Goal: Task Accomplishment & Management: Use online tool/utility

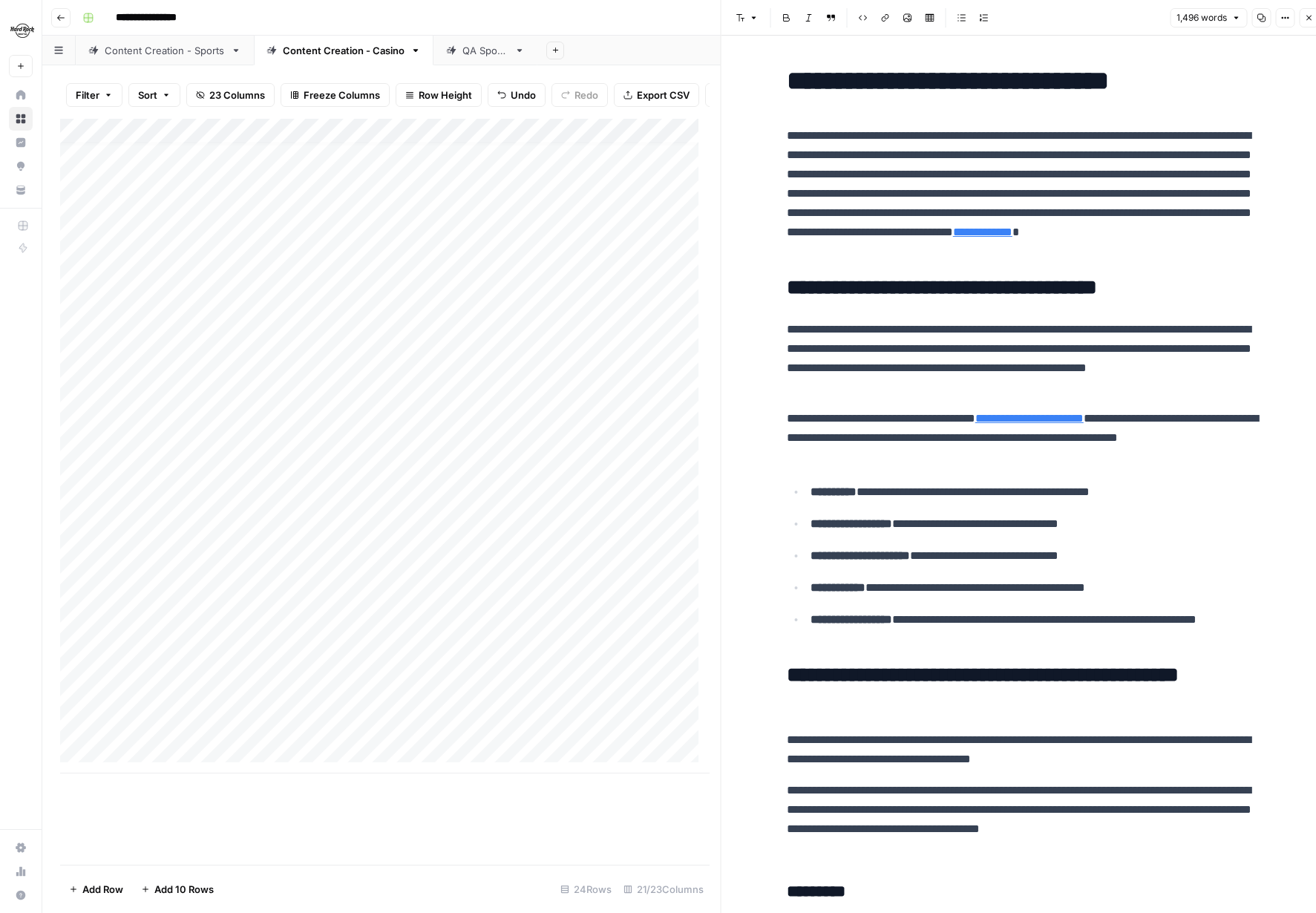
scroll to position [11, 0]
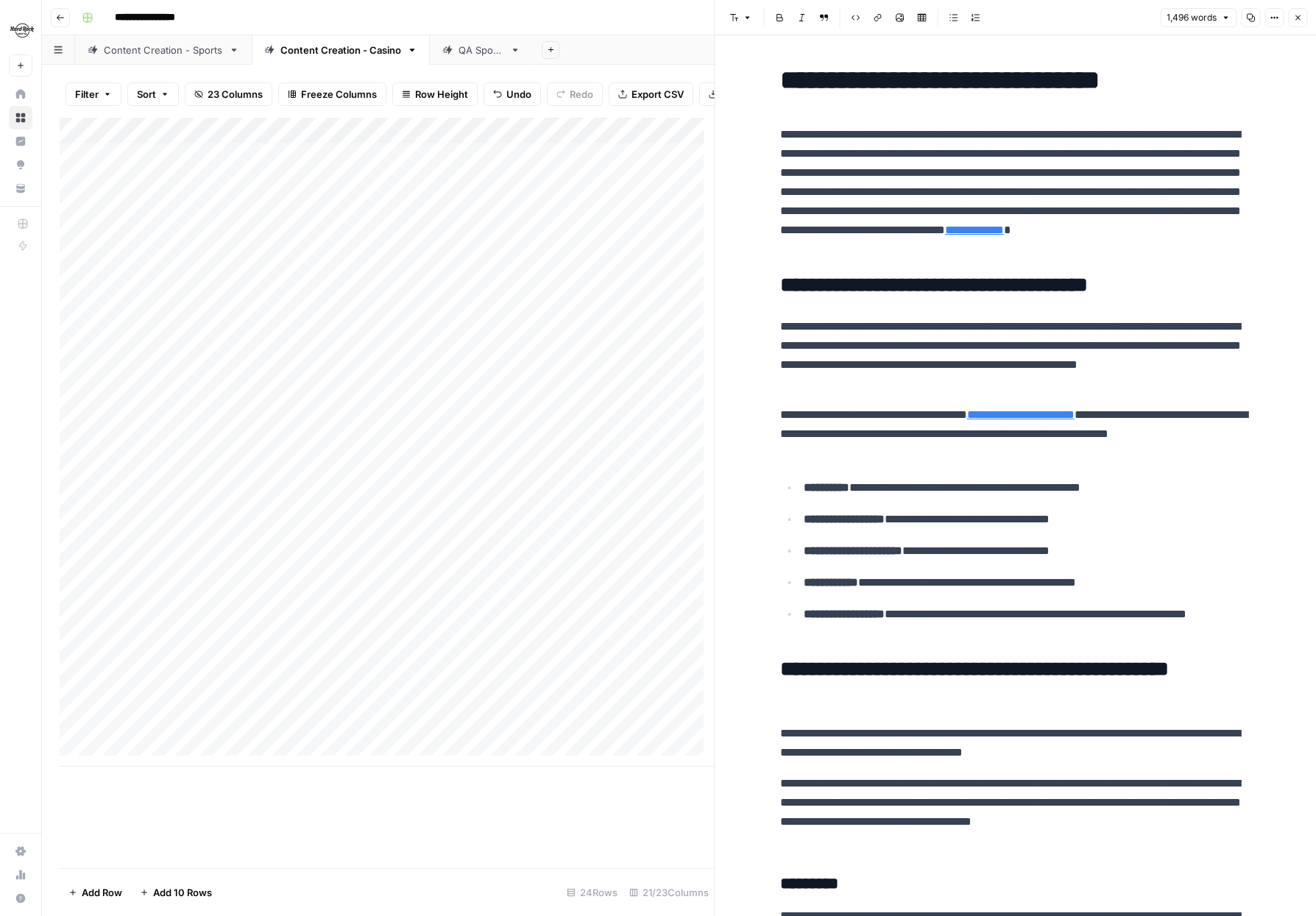
click at [1298, 17] on icon "button" at bounding box center [1298, 18] width 9 height 9
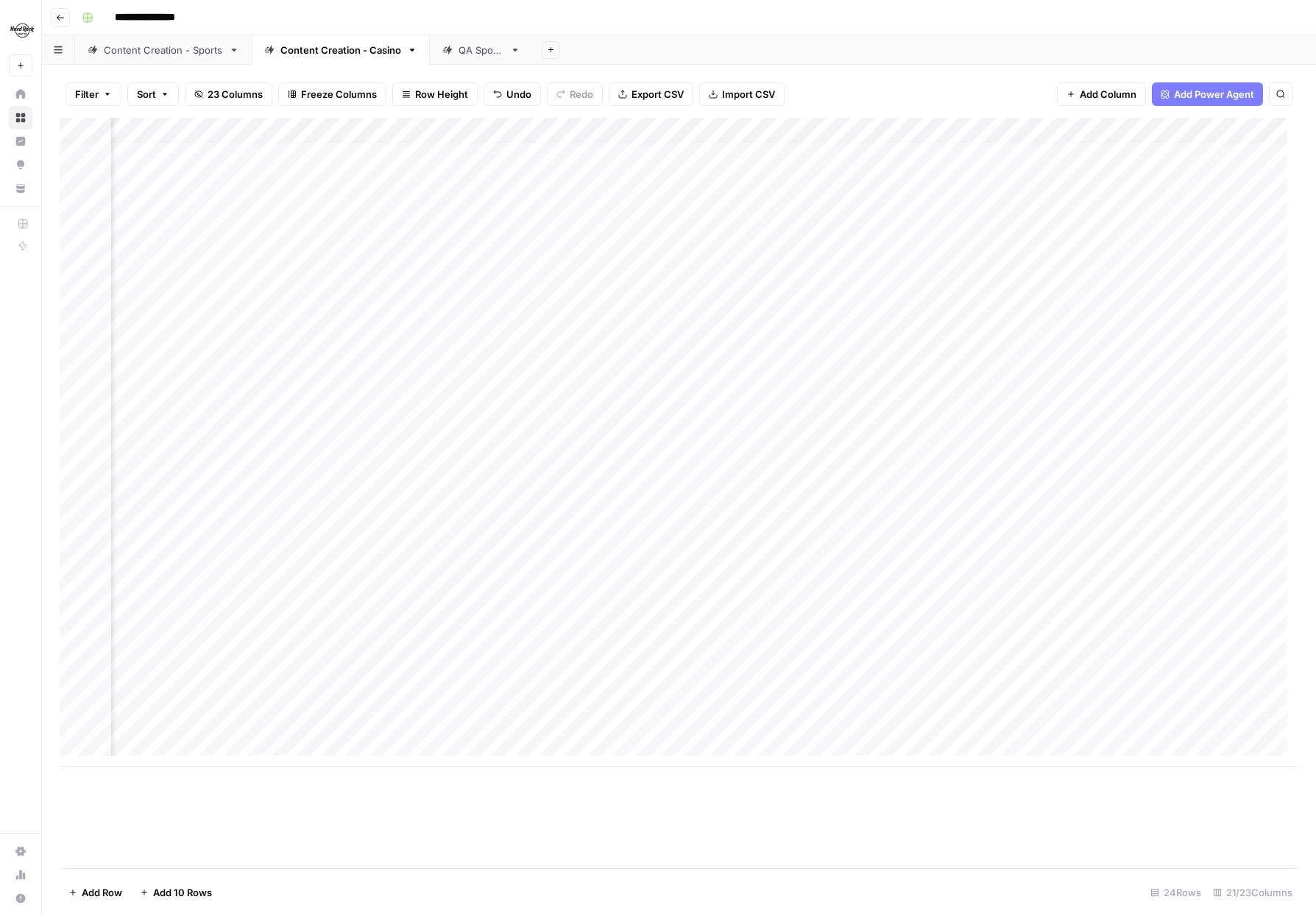
scroll to position [11, 472]
click at [768, 669] on div "Add Column" at bounding box center [679, 441] width 1239 height 649
click at [754, 638] on div "Add Column" at bounding box center [679, 441] width 1239 height 649
click at [885, 639] on div "Add Column" at bounding box center [679, 441] width 1239 height 649
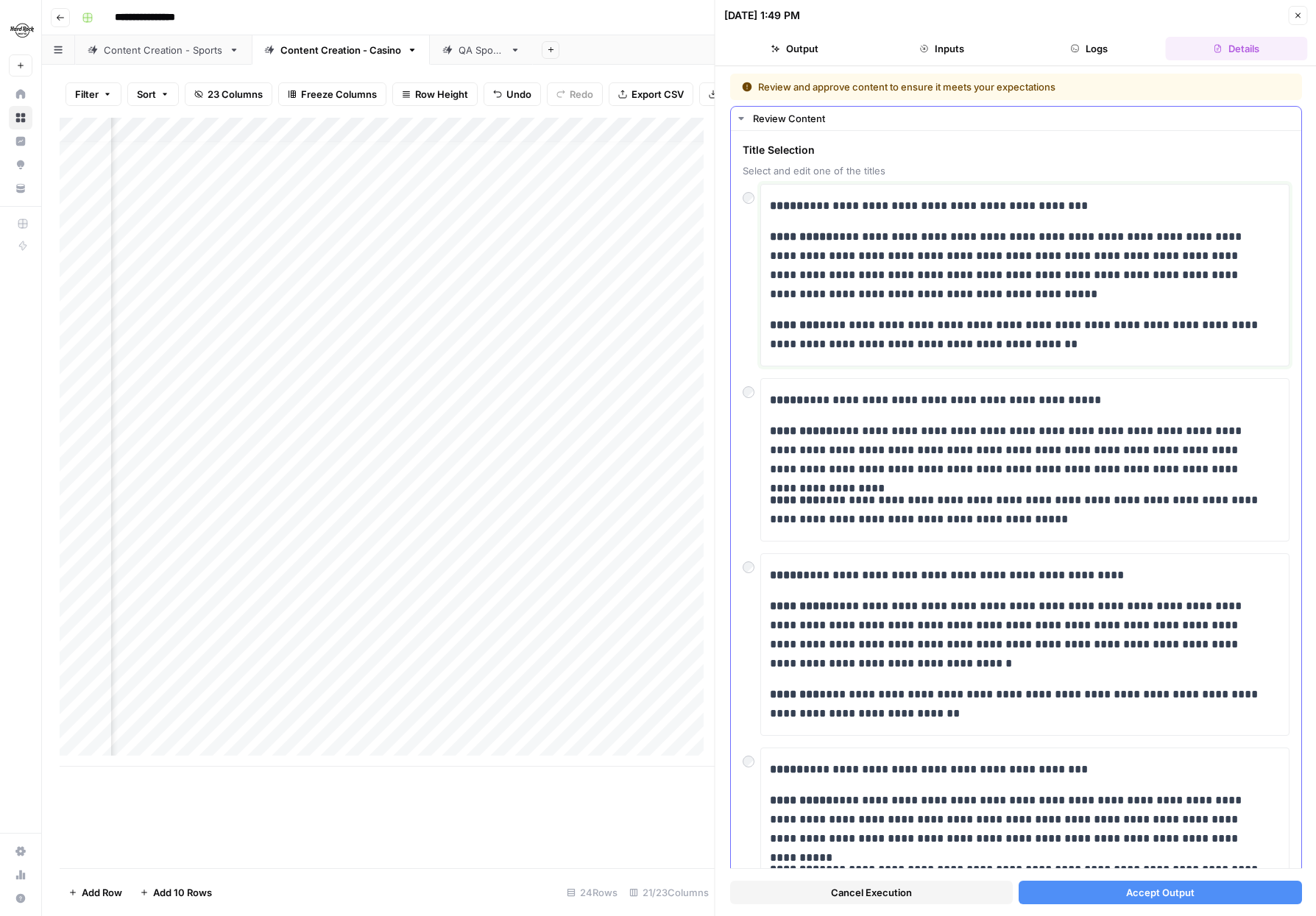
click at [843, 284] on p "**********" at bounding box center [1020, 265] width 499 height 76
click at [1006, 292] on p "**********" at bounding box center [1020, 265] width 499 height 76
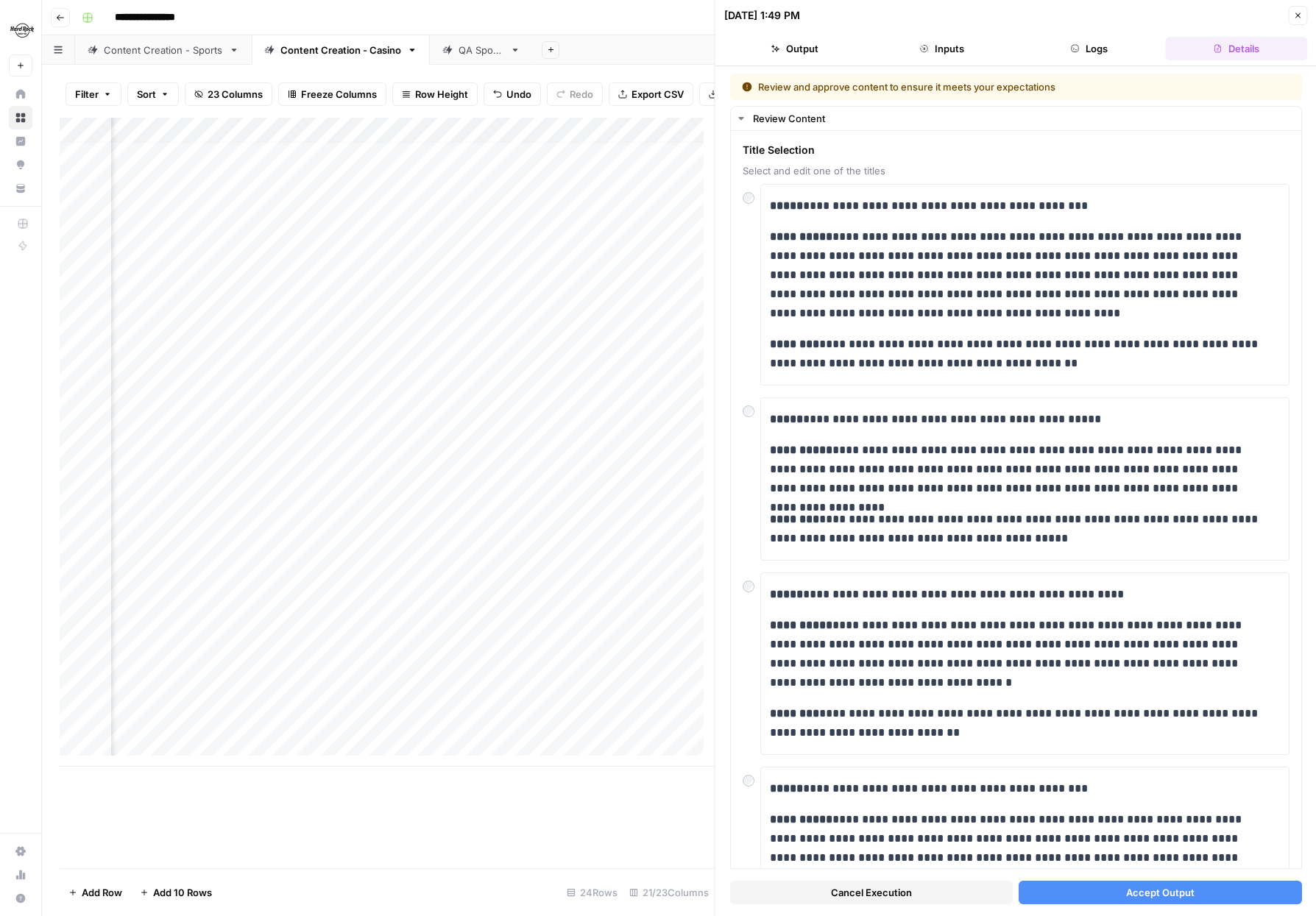
click at [1116, 898] on button "Accept Output" at bounding box center [1160, 892] width 283 height 24
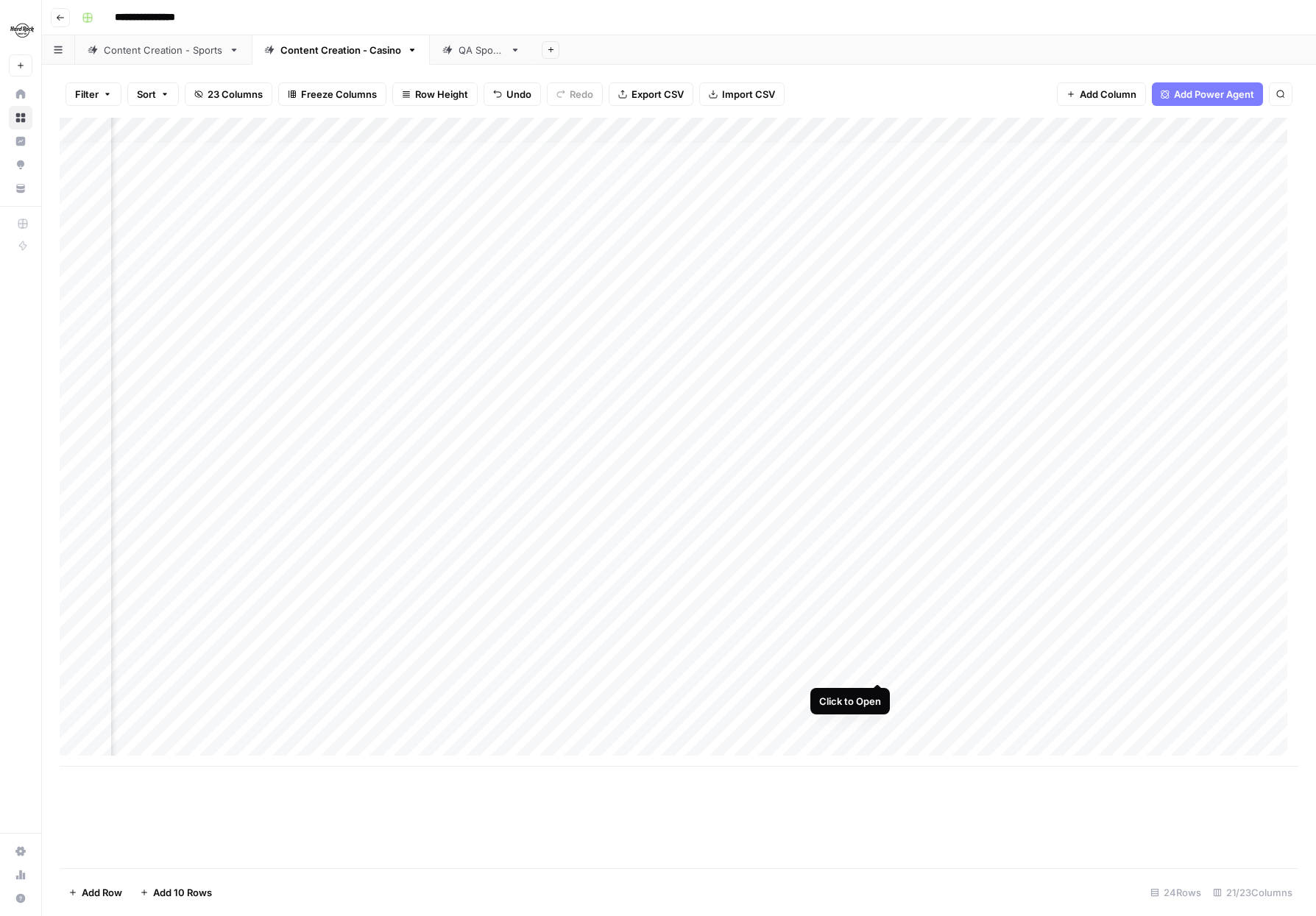
click at [881, 665] on div "Add Column" at bounding box center [679, 441] width 1239 height 649
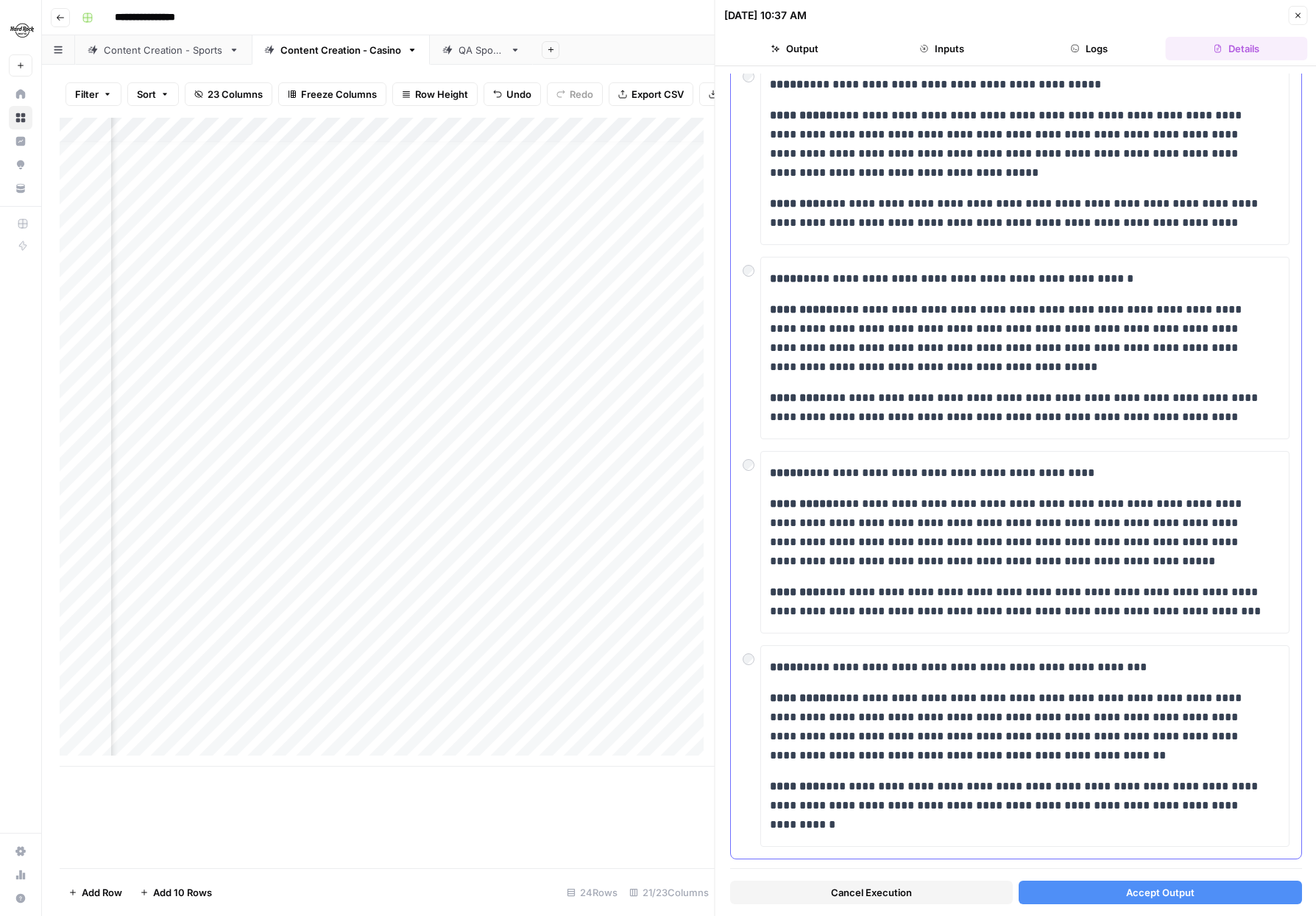
scroll to position [356, 0]
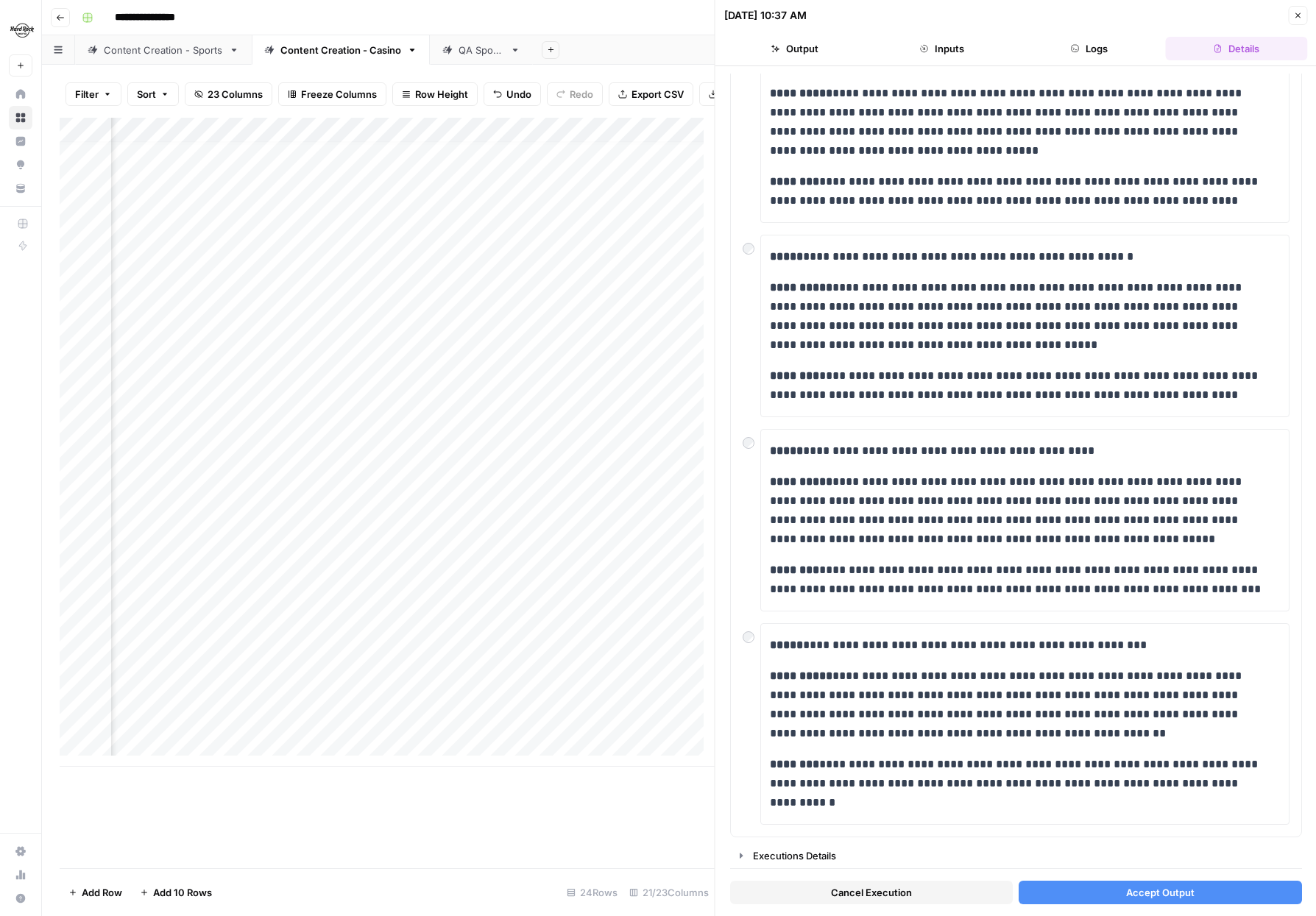
click at [1102, 891] on button "Accept Output" at bounding box center [1160, 892] width 283 height 24
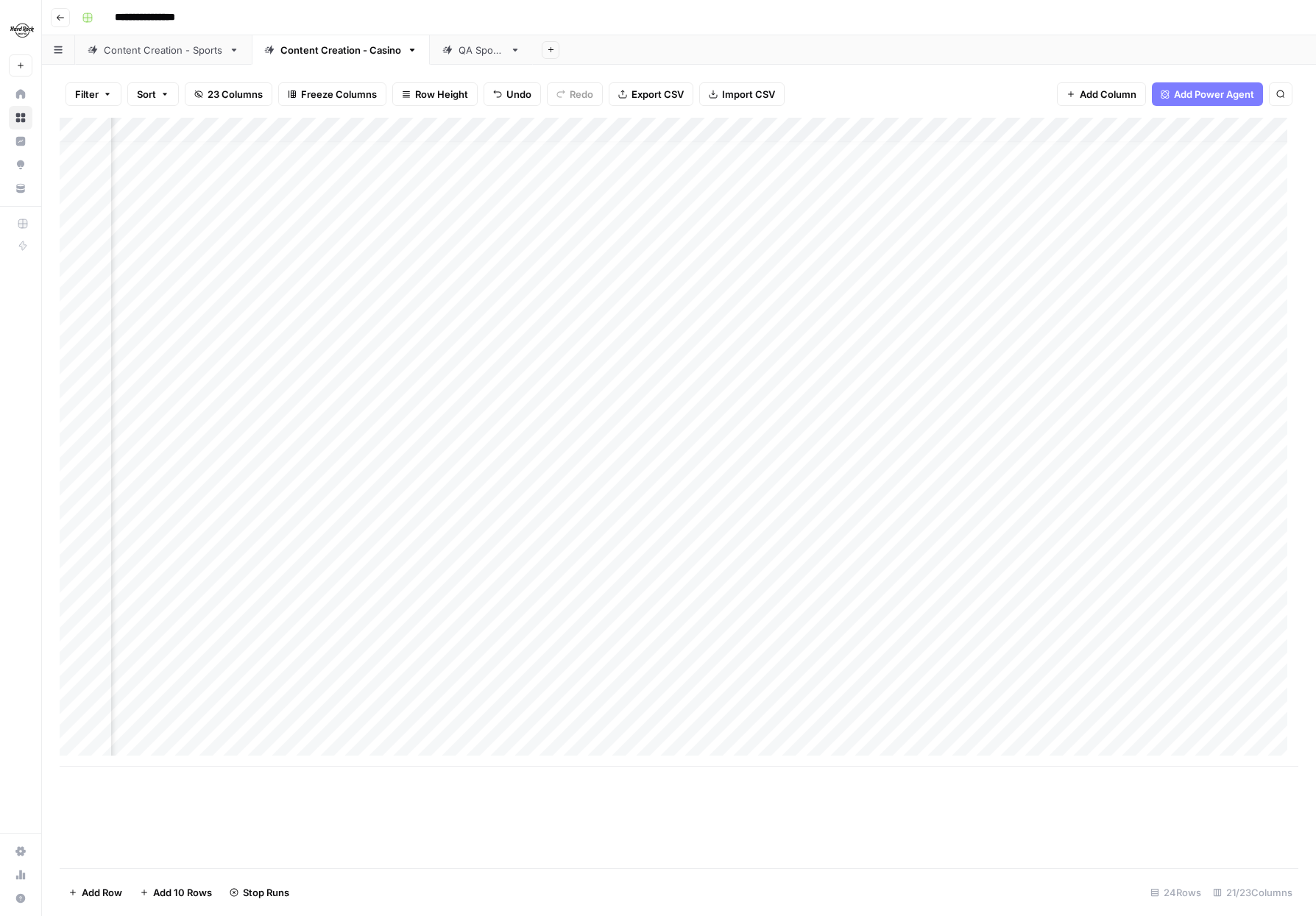
click at [775, 687] on div "Add Column" at bounding box center [679, 441] width 1239 height 649
click at [779, 717] on div "Add Column" at bounding box center [679, 441] width 1239 height 649
click at [842, 642] on div "Add Column" at bounding box center [679, 441] width 1239 height 649
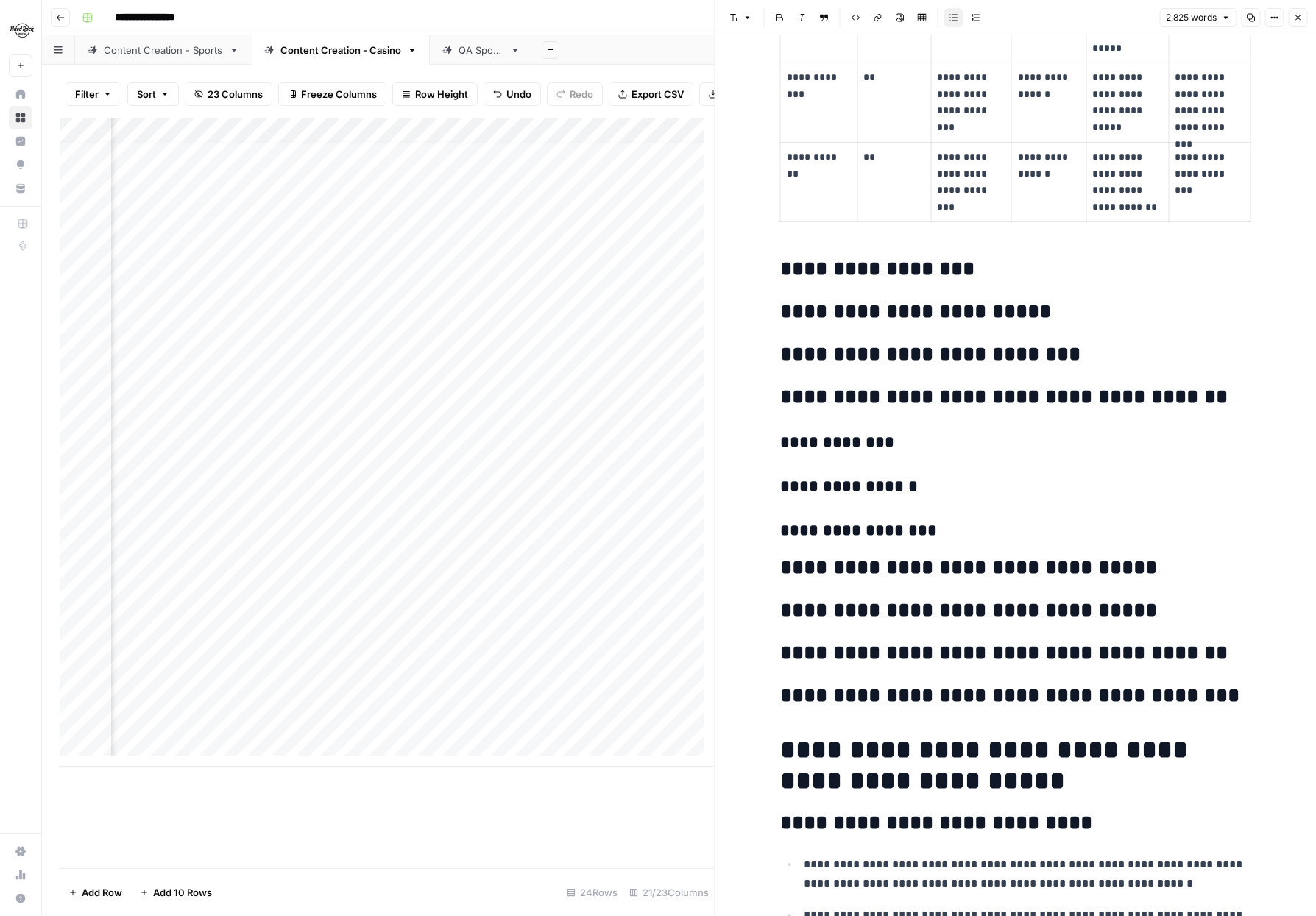
scroll to position [5371, 0]
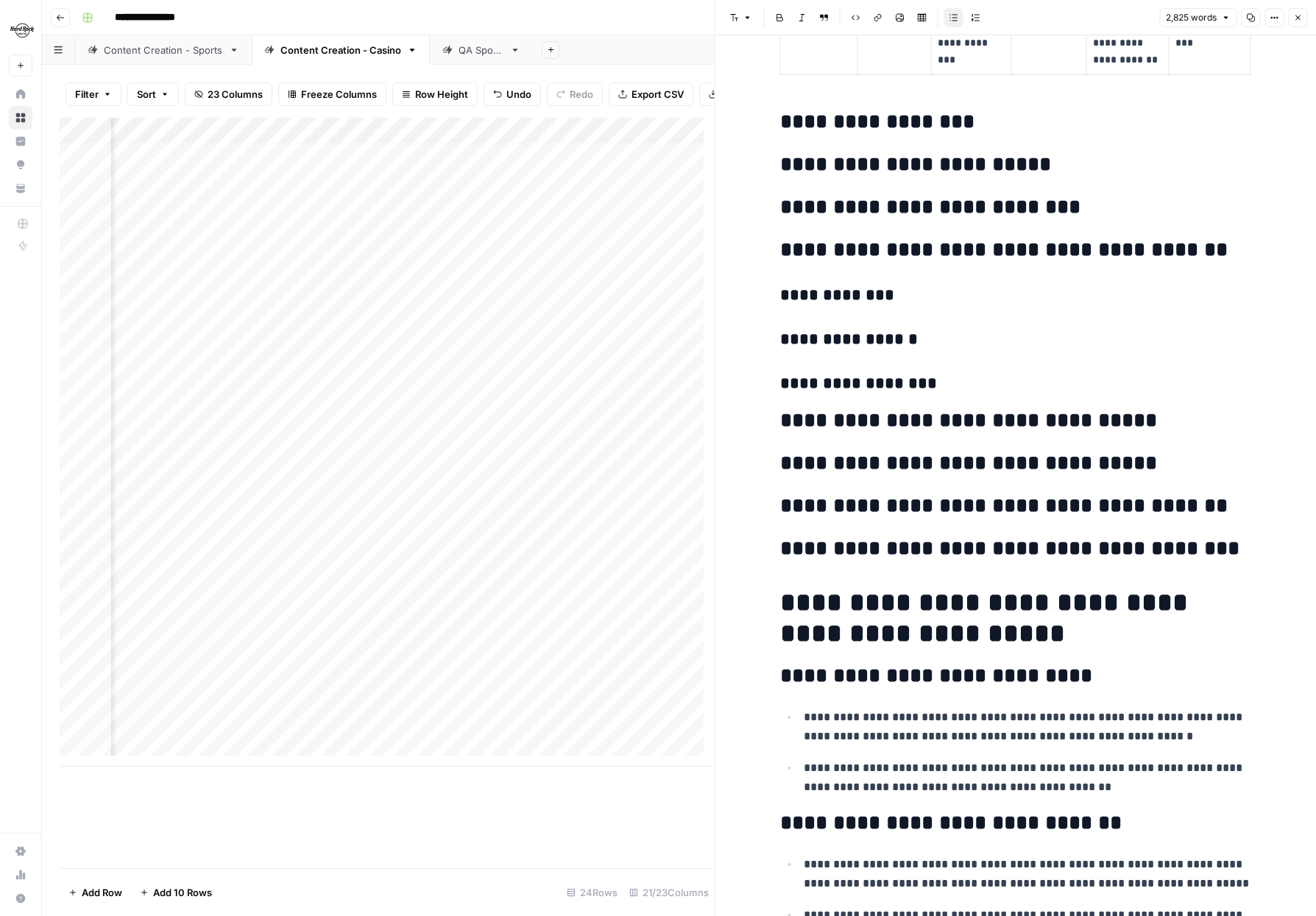
click at [907, 298] on h3 "**********" at bounding box center [1015, 296] width 471 height 21
drag, startPoint x: 892, startPoint y: 299, endPoint x: 773, endPoint y: 300, distance: 119.0
drag, startPoint x: 927, startPoint y: 334, endPoint x: 774, endPoint y: 330, distance: 153.1
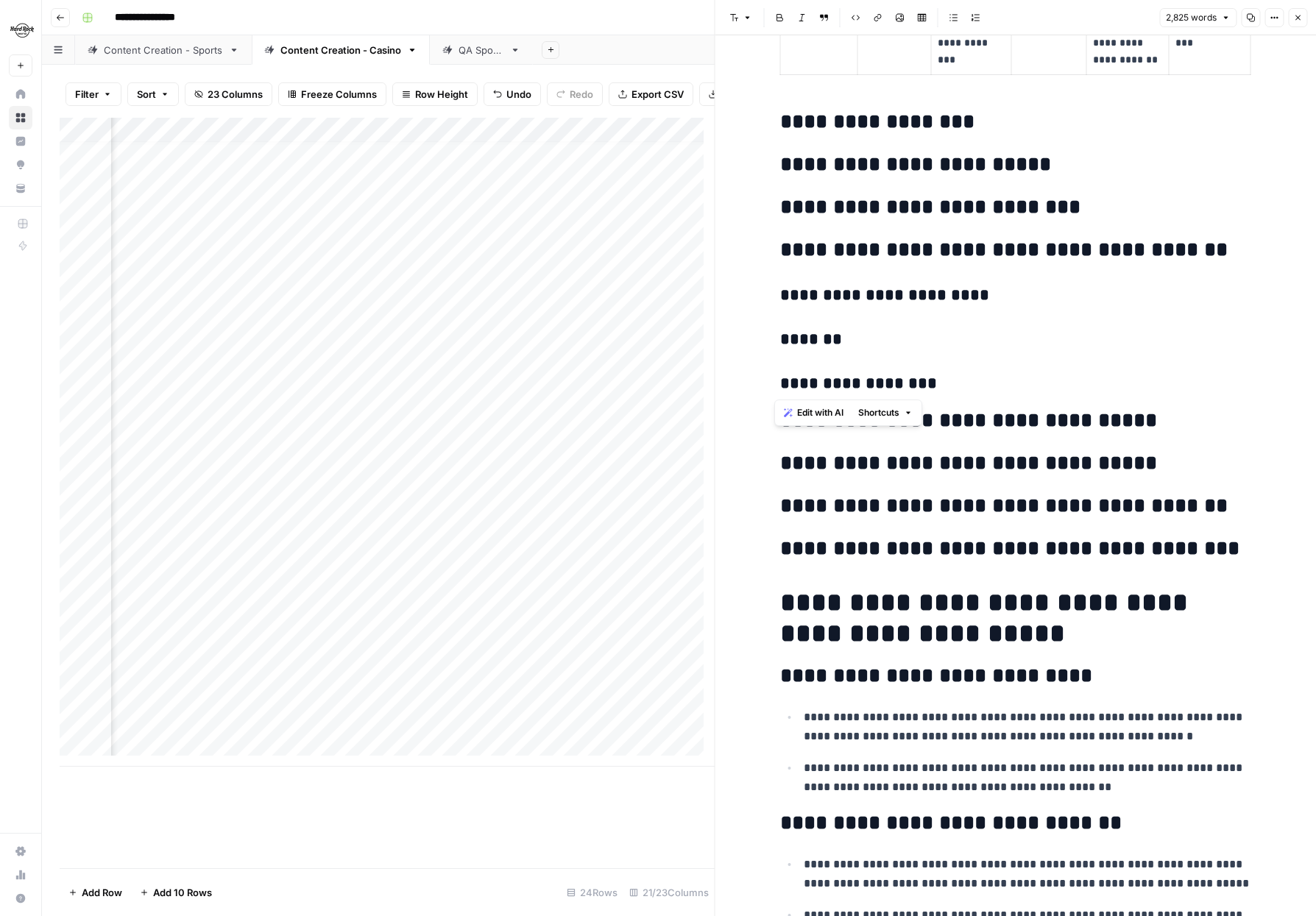
drag, startPoint x: 856, startPoint y: 382, endPoint x: 775, endPoint y: 382, distance: 81.0
click at [780, 382] on h3 "**********" at bounding box center [1015, 384] width 471 height 21
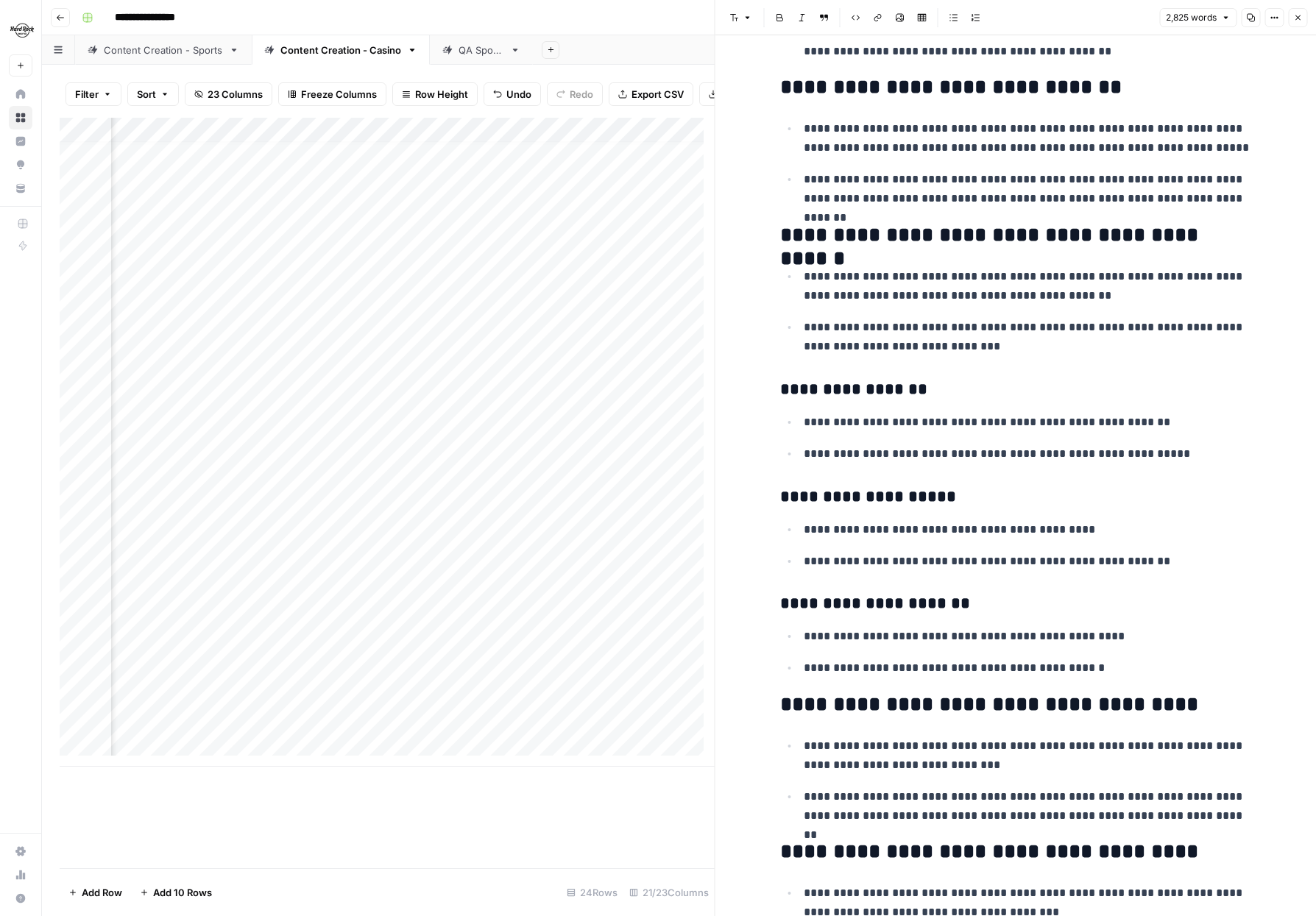
scroll to position [6253, 0]
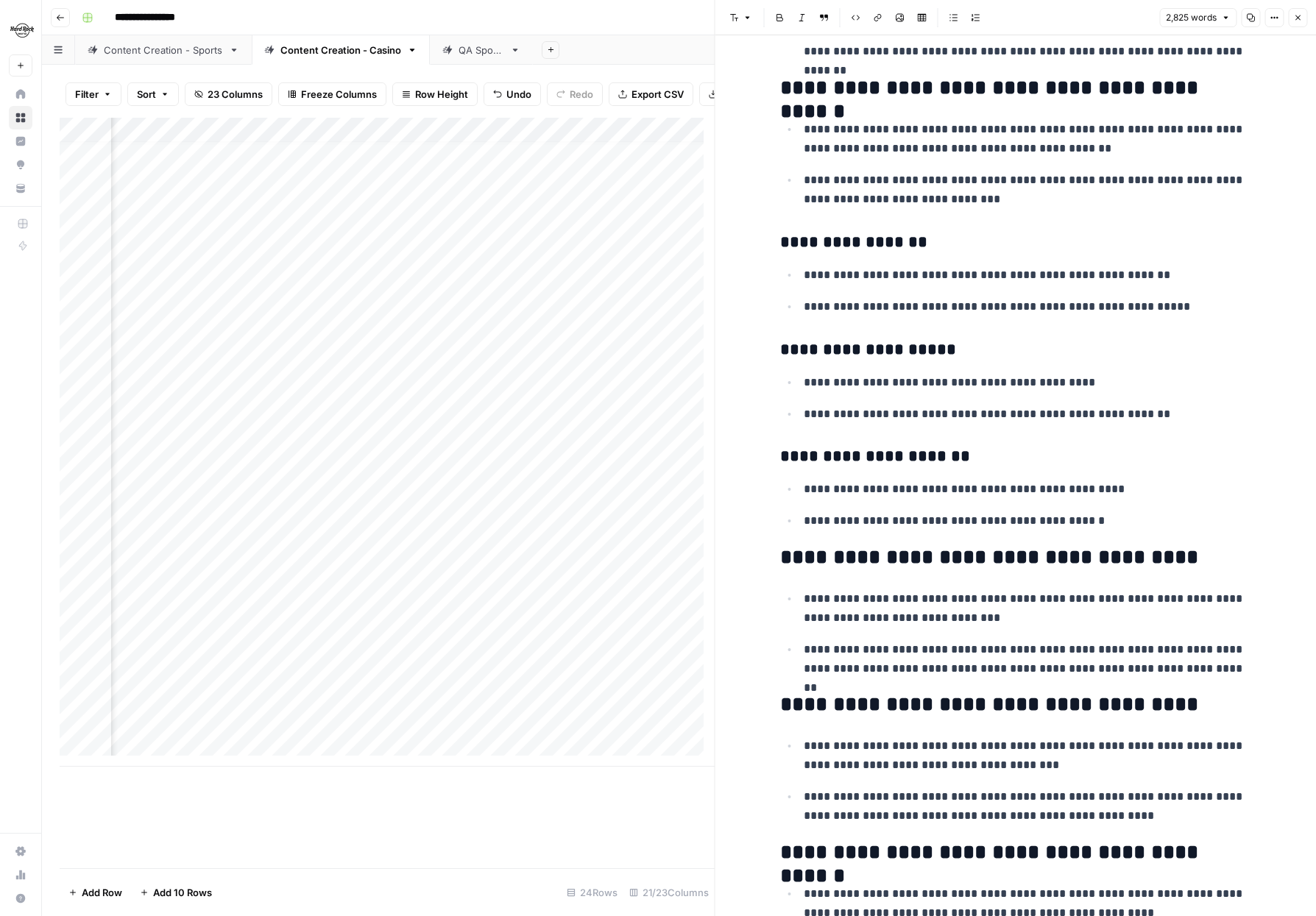
click at [1296, 14] on icon "button" at bounding box center [1298, 18] width 9 height 9
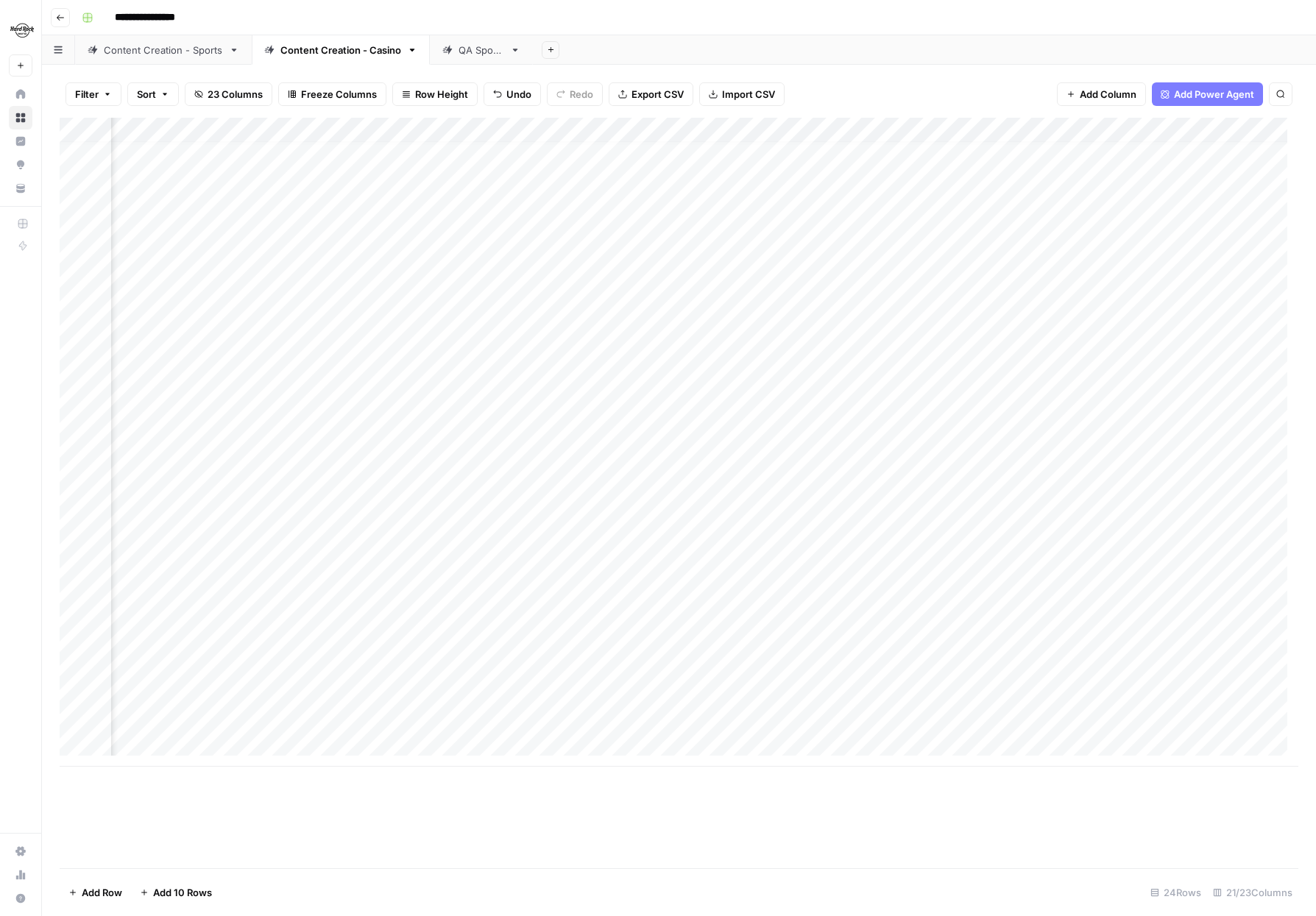
scroll to position [11, 1284]
click at [992, 640] on div "Add Column" at bounding box center [679, 441] width 1239 height 649
click at [624, 693] on div "Add Column" at bounding box center [679, 441] width 1239 height 649
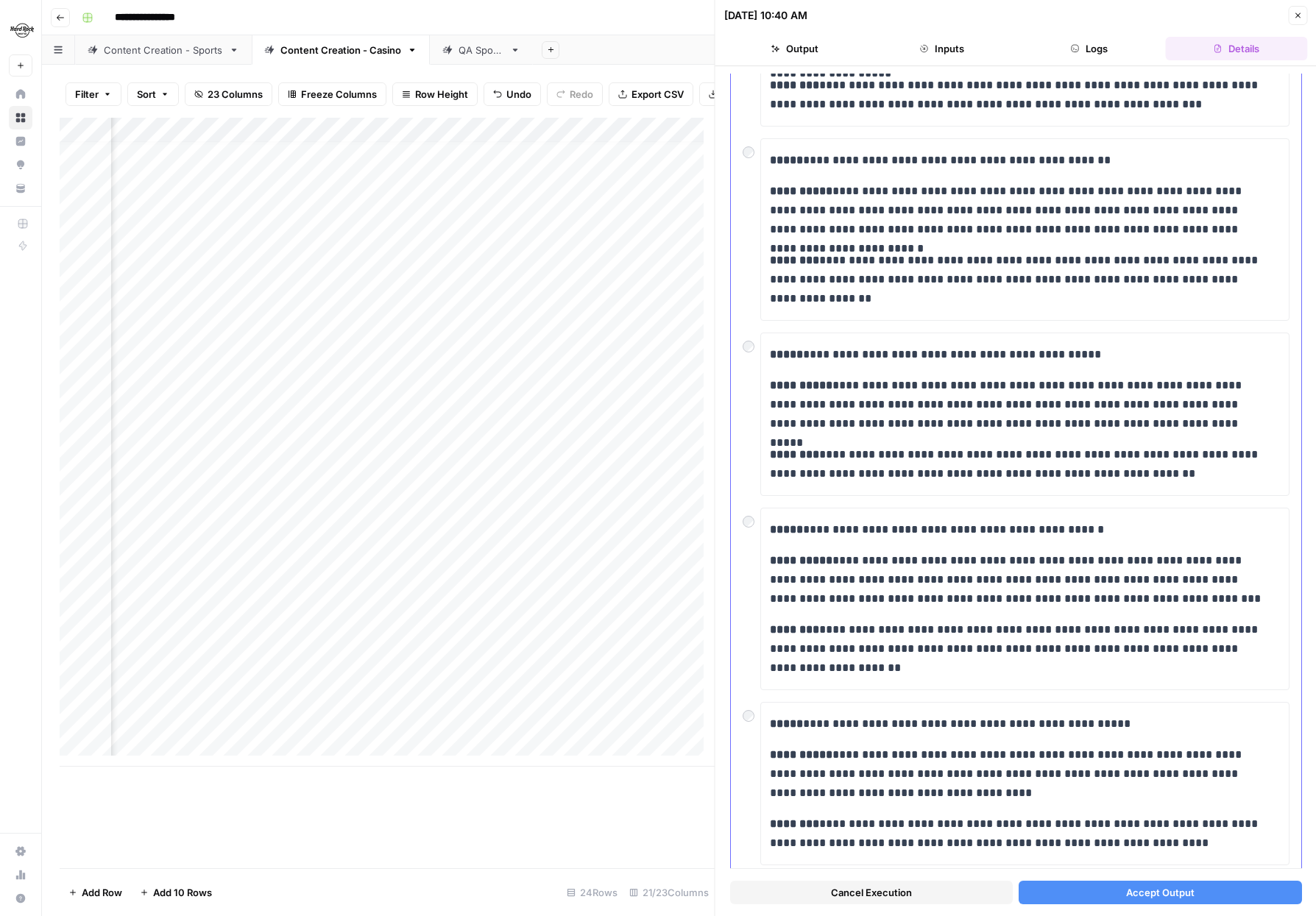
scroll to position [261, 0]
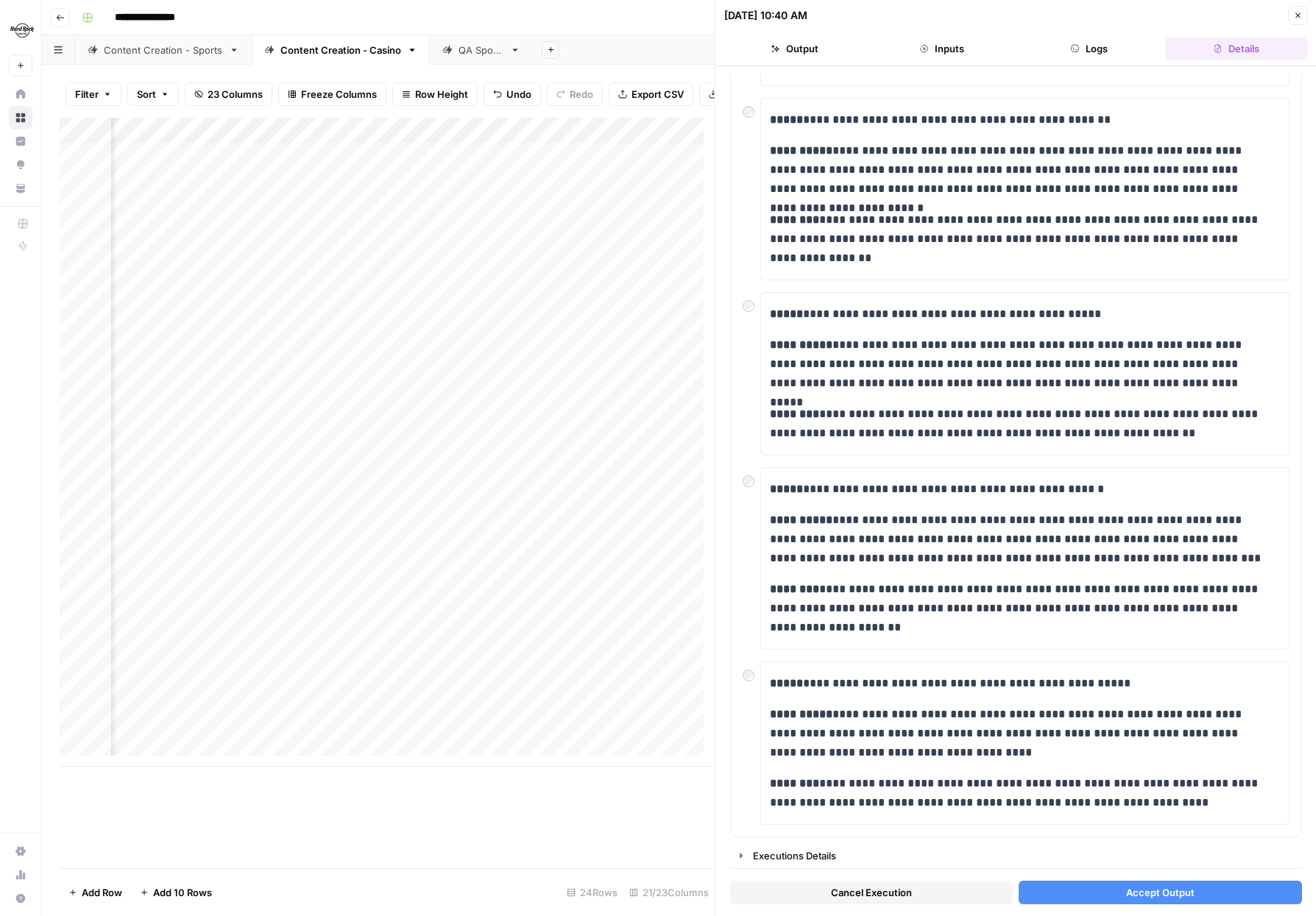
click at [1126, 891] on span "Accept Output" at bounding box center [1160, 892] width 68 height 15
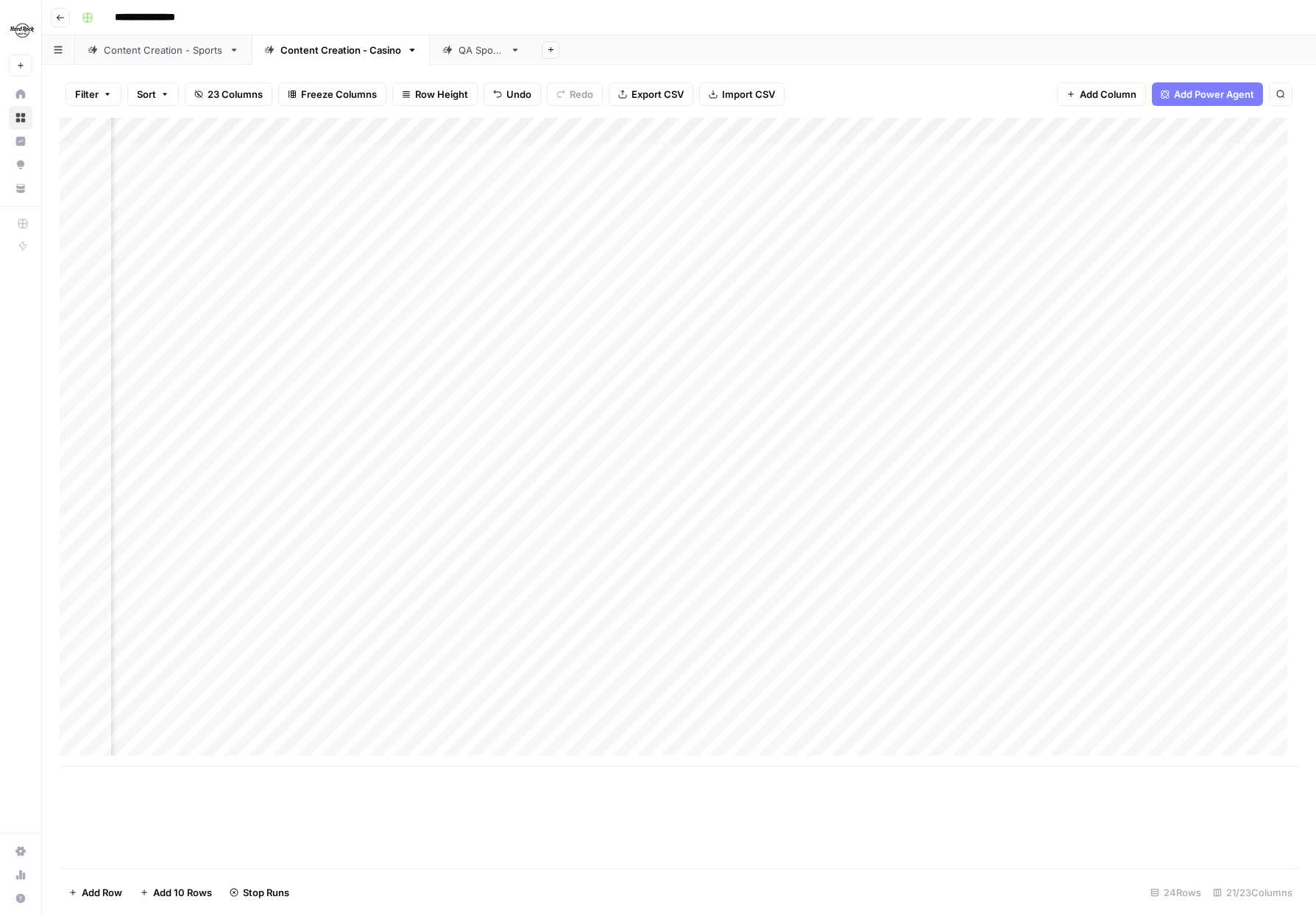
click at [623, 720] on div "Add Column" at bounding box center [679, 441] width 1239 height 649
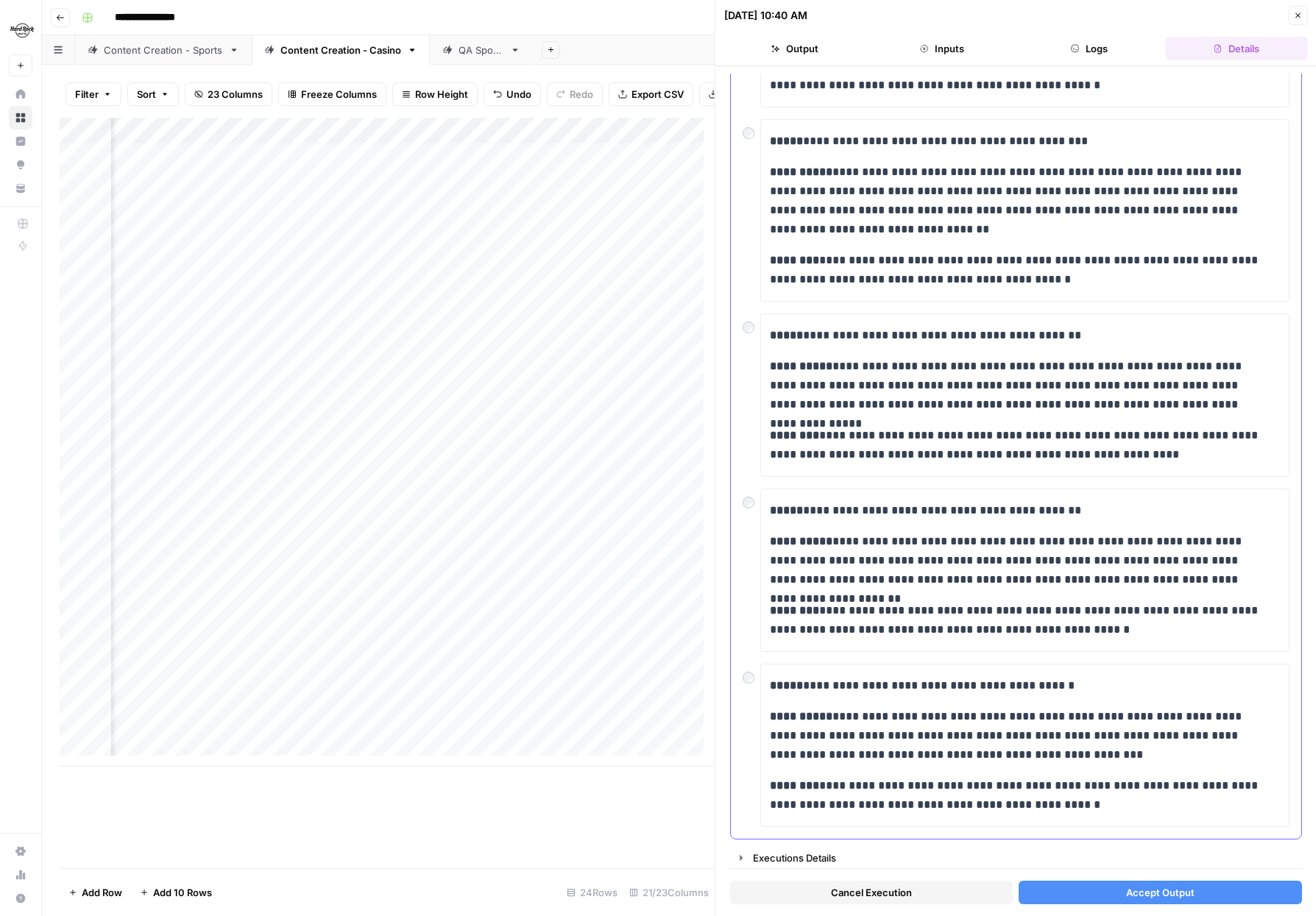
scroll to position [261, 0]
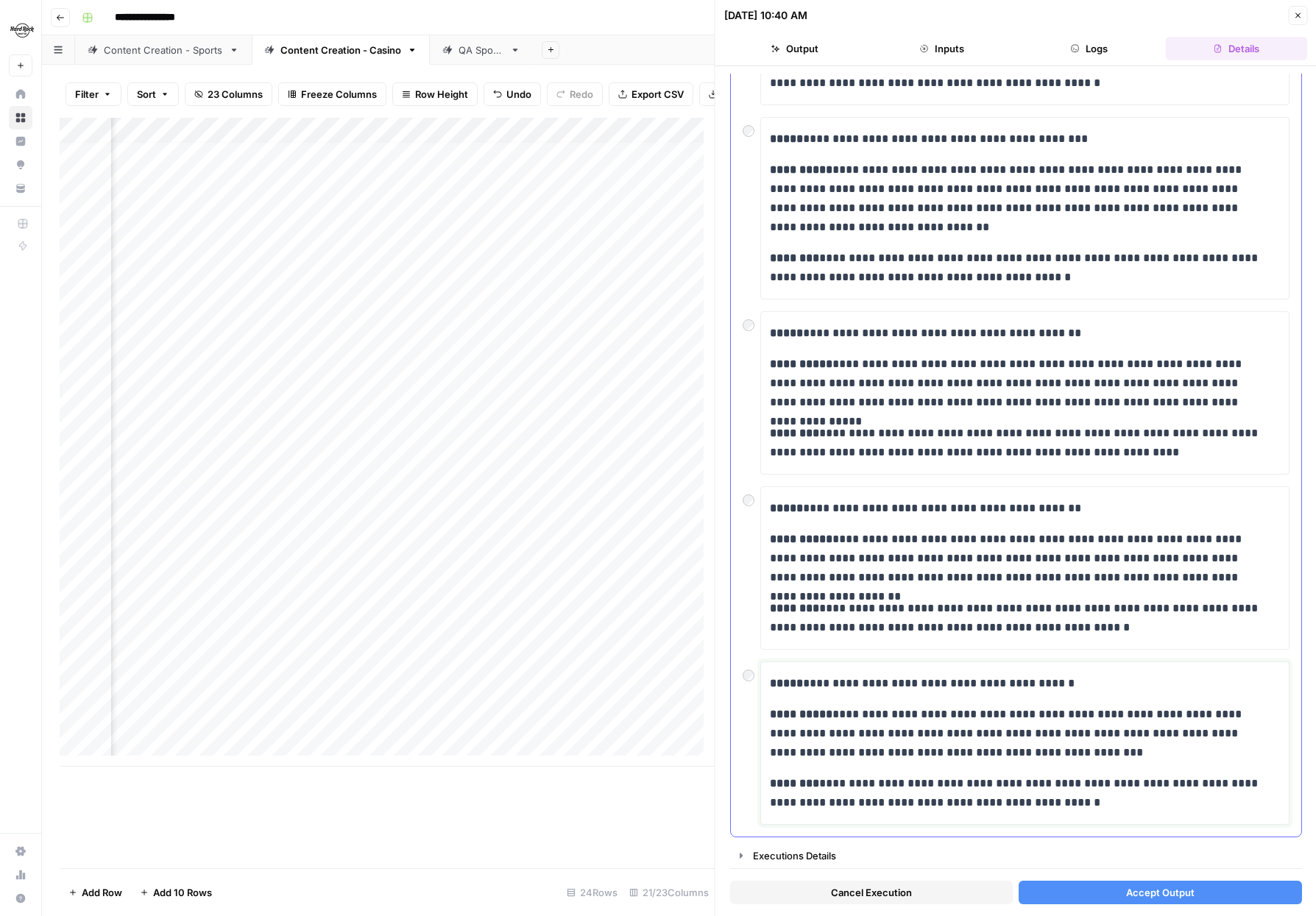
click at [1057, 755] on p "**********" at bounding box center [1020, 734] width 499 height 58
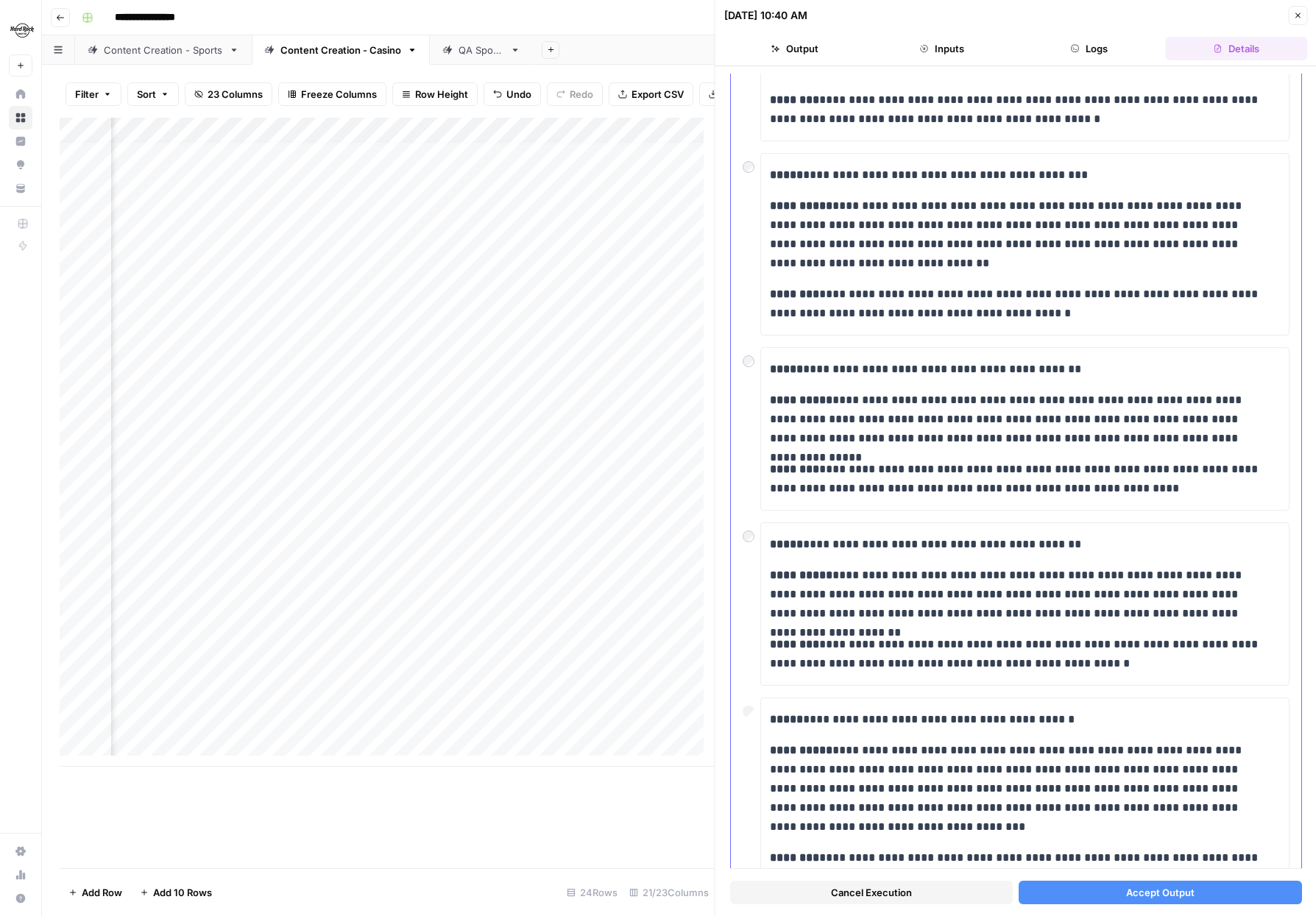
scroll to position [299, 0]
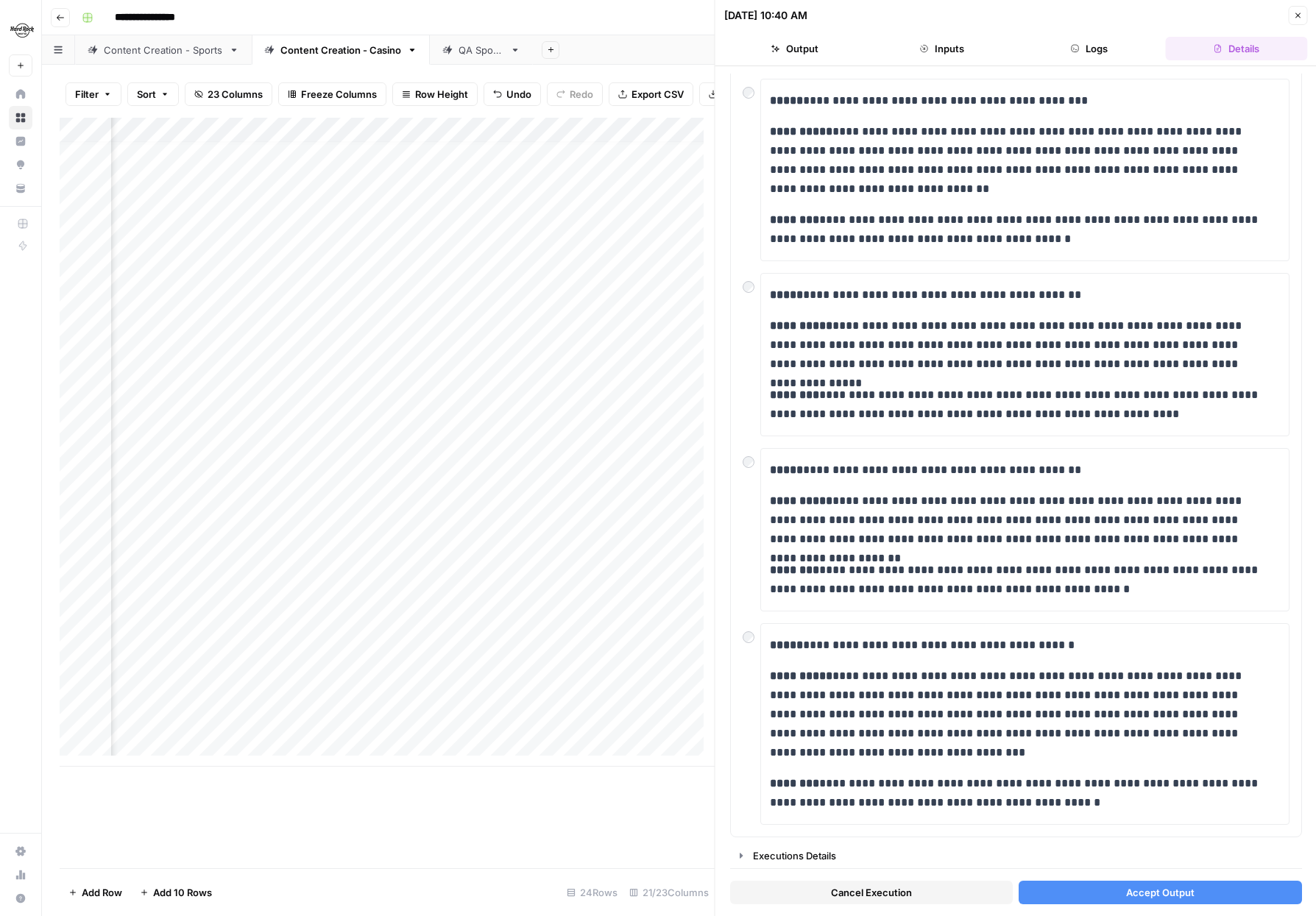
click at [1102, 891] on button "Accept Output" at bounding box center [1160, 892] width 283 height 24
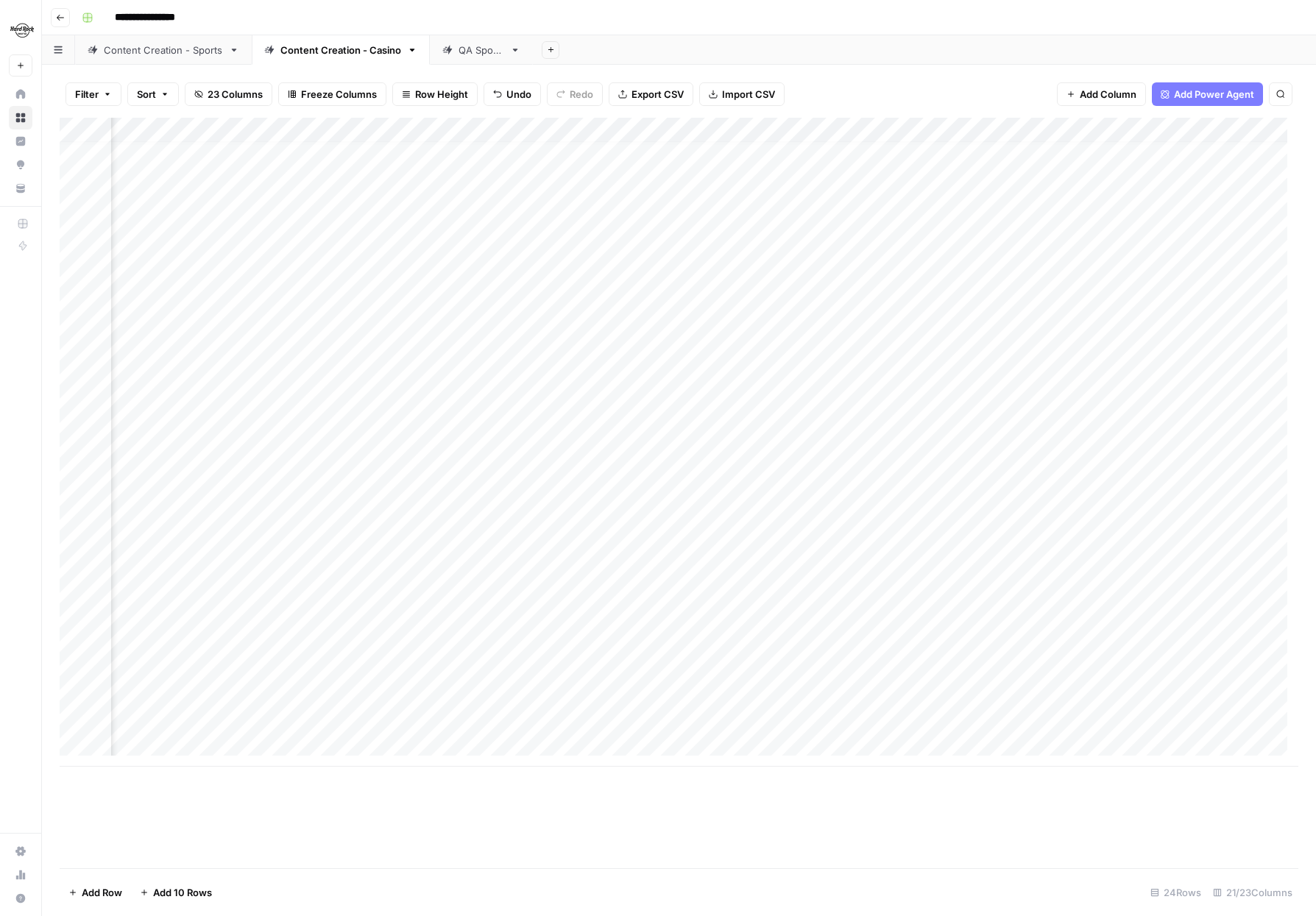
scroll to position [11, 1383]
click at [895, 666] on div "Add Column" at bounding box center [679, 441] width 1239 height 649
click at [894, 690] on div "Add Column" at bounding box center [679, 441] width 1239 height 649
click at [892, 712] on div "Add Column" at bounding box center [679, 441] width 1239 height 649
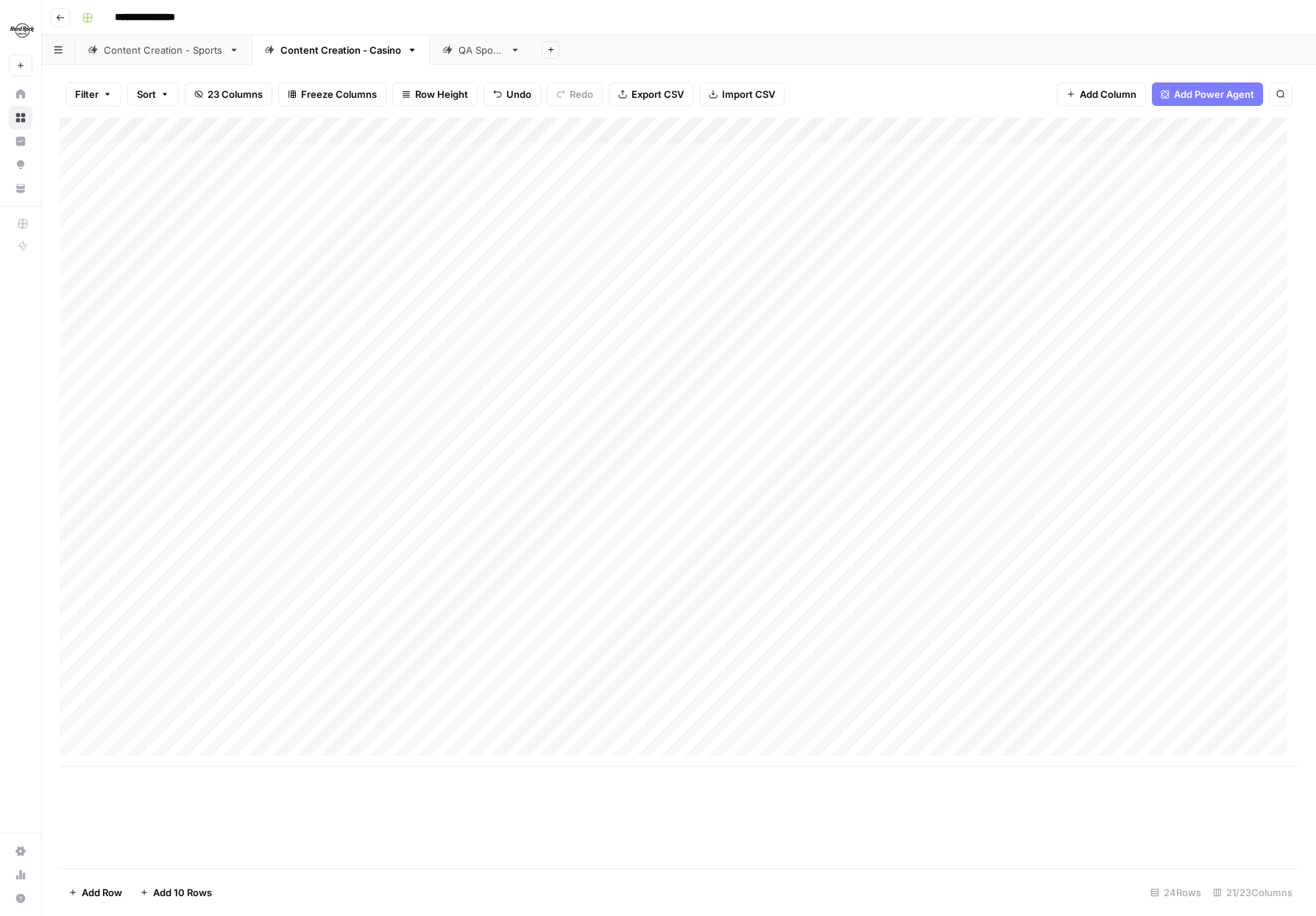
click at [168, 743] on div "Add Column" at bounding box center [679, 441] width 1239 height 649
click at [264, 743] on textarea at bounding box center [228, 744] width 236 height 21
paste textarea "**********"
type textarea "**********"
click at [398, 743] on div "Add Column" at bounding box center [679, 454] width 1239 height 674
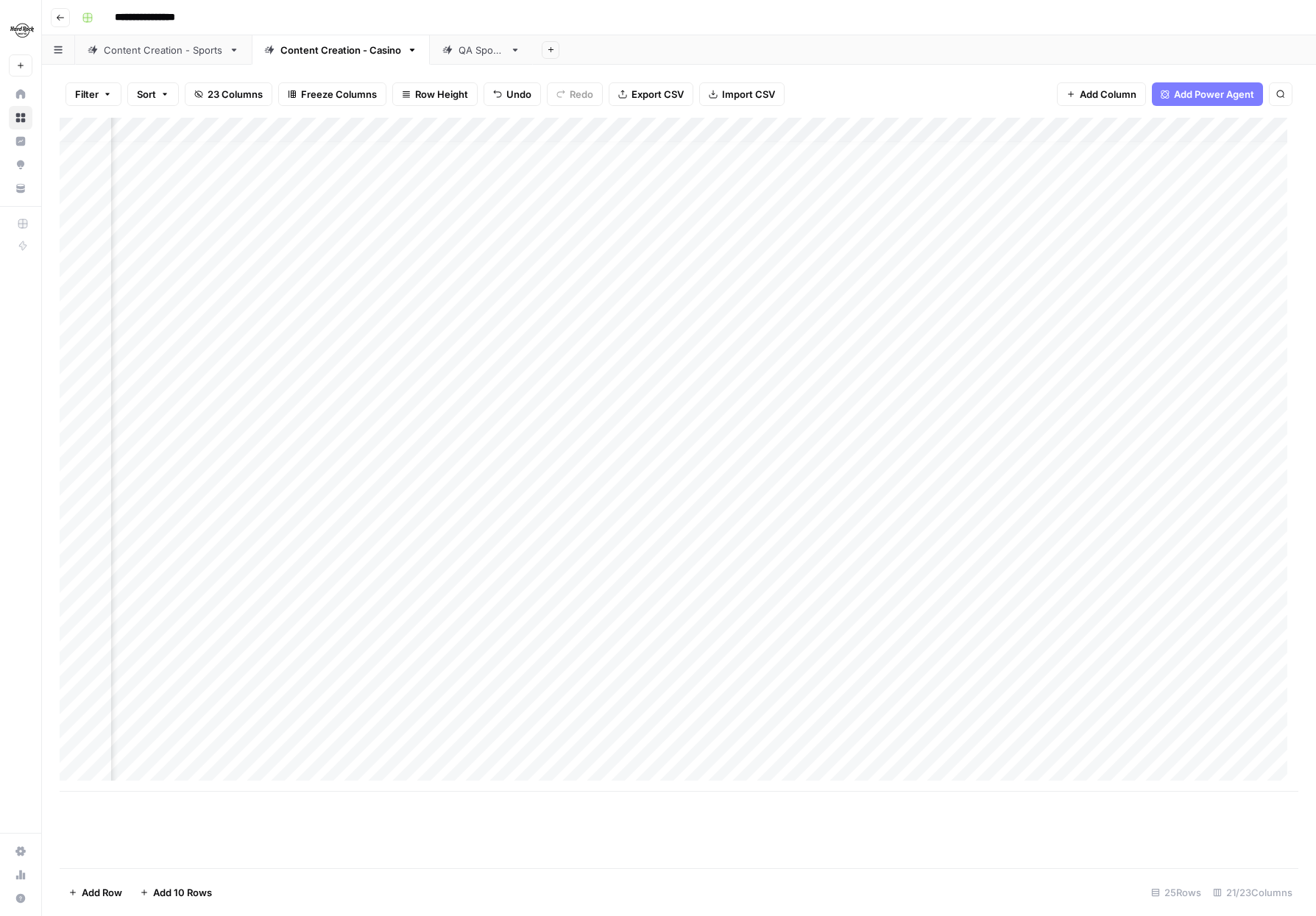
scroll to position [11, 1523]
click at [752, 388] on div "Add Column" at bounding box center [679, 454] width 1239 height 674
click at [754, 341] on div "Add Column" at bounding box center [679, 454] width 1239 height 674
click at [489, 742] on div "Add Column" at bounding box center [679, 454] width 1239 height 674
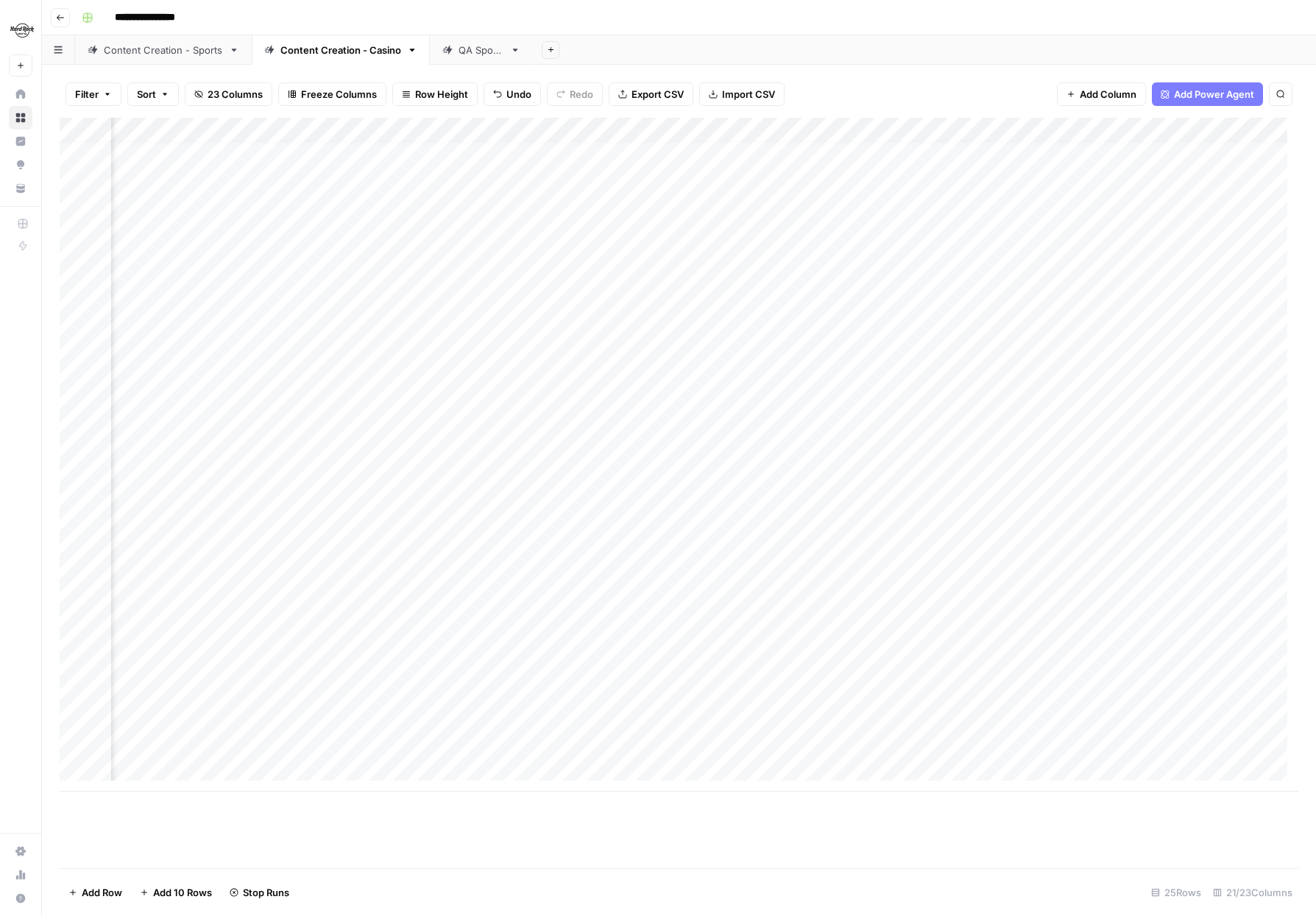
scroll to position [11, 1992]
click at [661, 665] on div "Add Column" at bounding box center [679, 454] width 1239 height 674
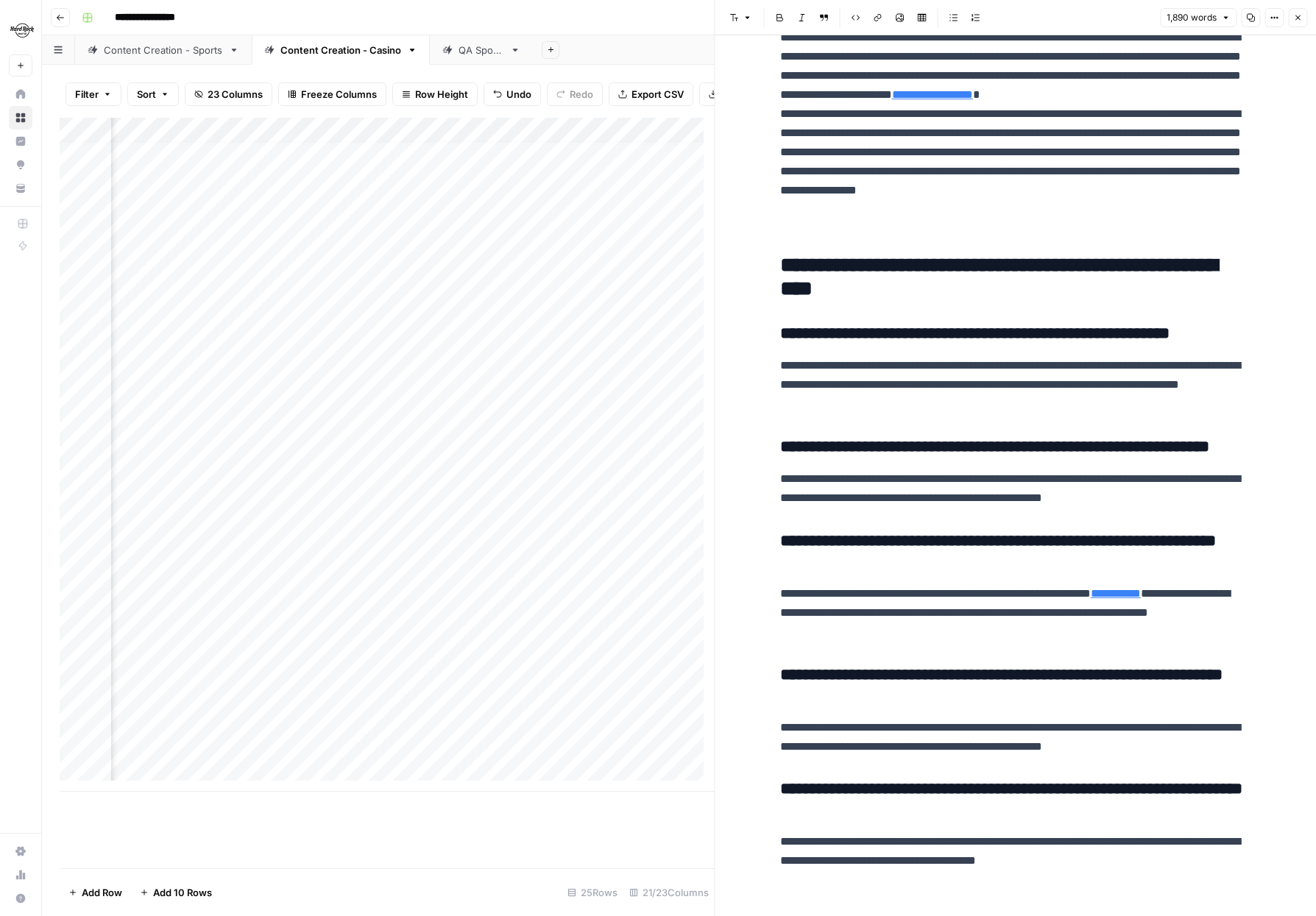
scroll to position [3629, 0]
